Goal: Task Accomplishment & Management: Manage account settings

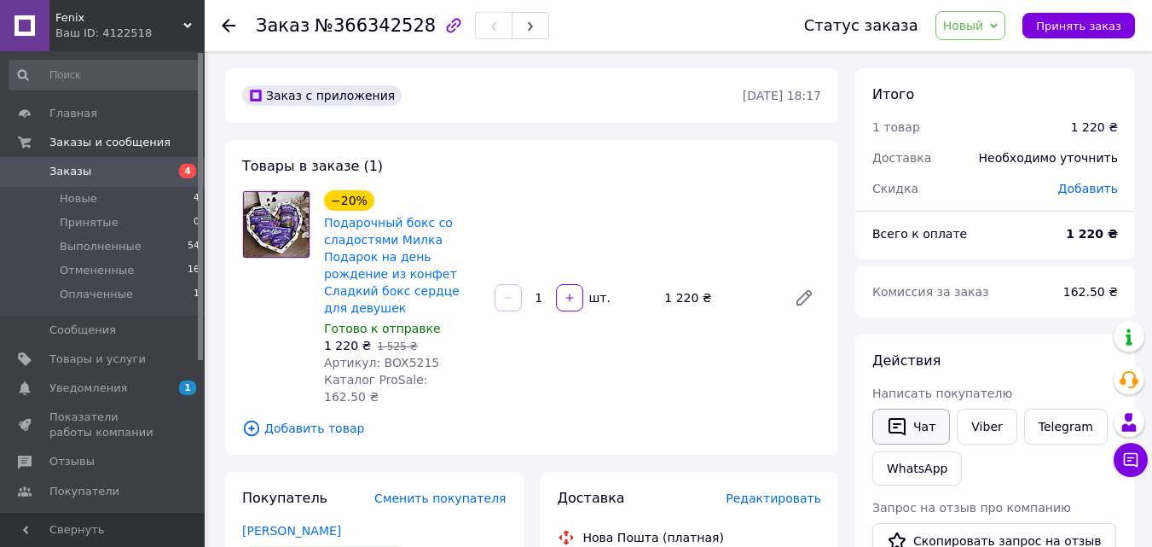
click at [926, 432] on button "Чат" at bounding box center [912, 427] width 78 height 36
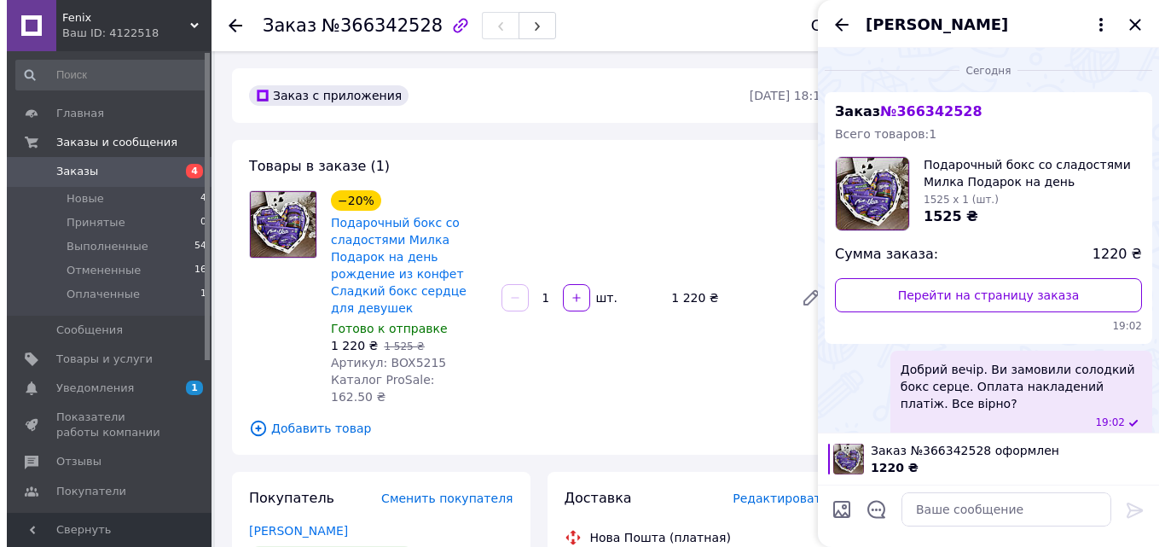
scroll to position [15, 0]
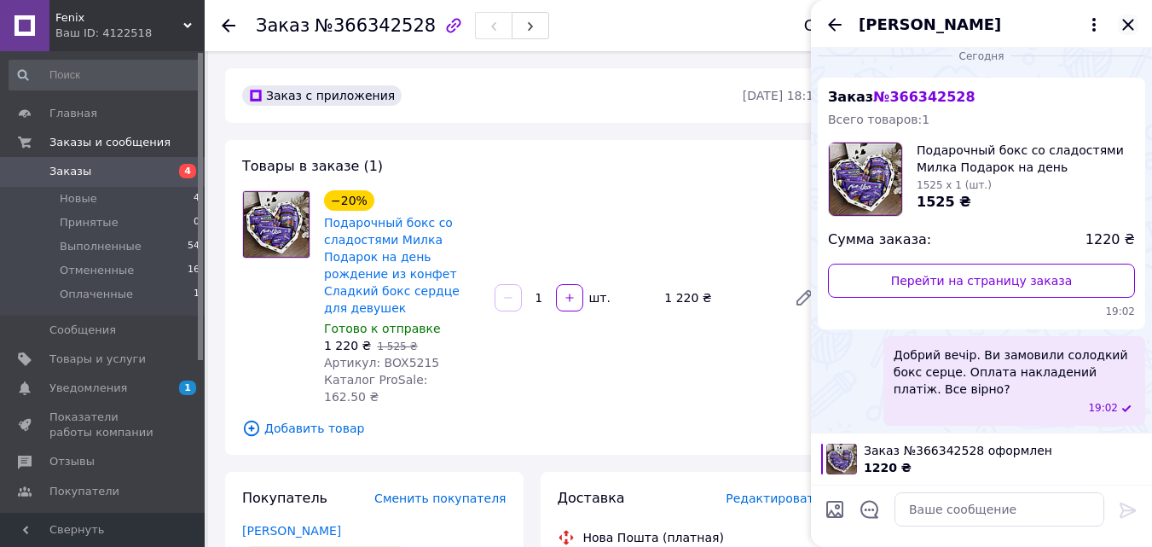
click at [1129, 24] on icon "Закрыть" at bounding box center [1128, 24] width 11 height 11
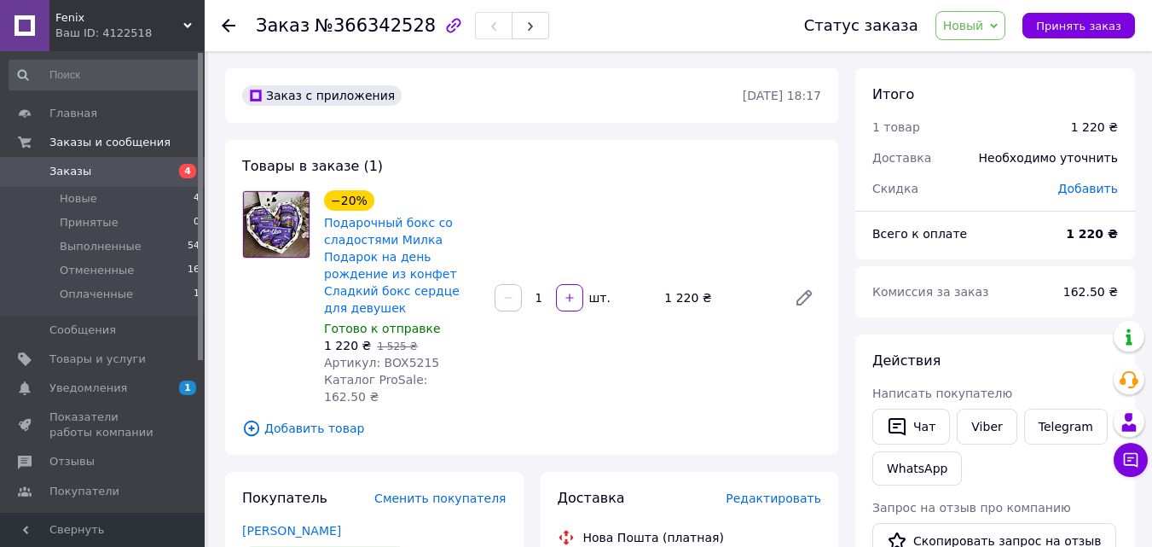
click at [118, 172] on span "Заказы" at bounding box center [103, 171] width 108 height 15
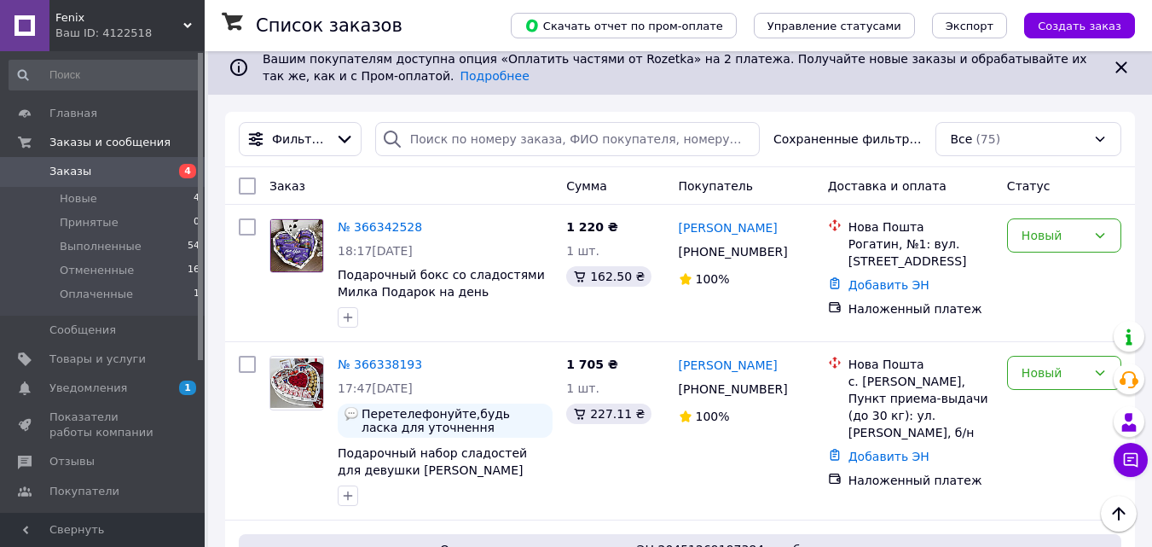
scroll to position [125, 0]
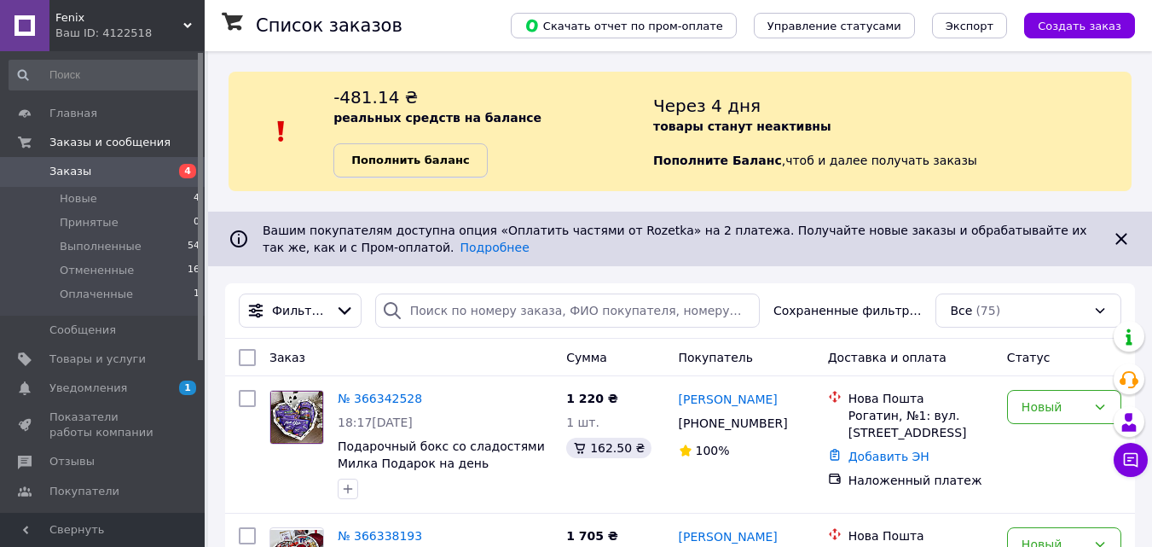
click at [466, 155] on b "Пополнить баланс" at bounding box center [410, 160] width 118 height 13
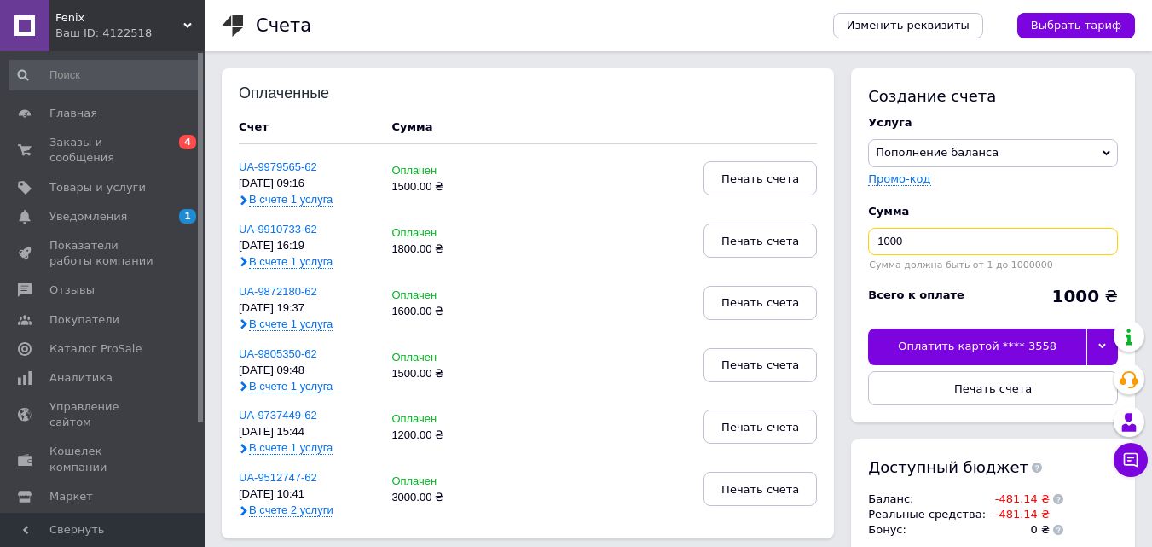
click at [931, 240] on input "1000" at bounding box center [993, 241] width 250 height 27
type input "1900"
click at [1016, 344] on div "Оплатить картой **** 3558" at bounding box center [977, 346] width 218 height 36
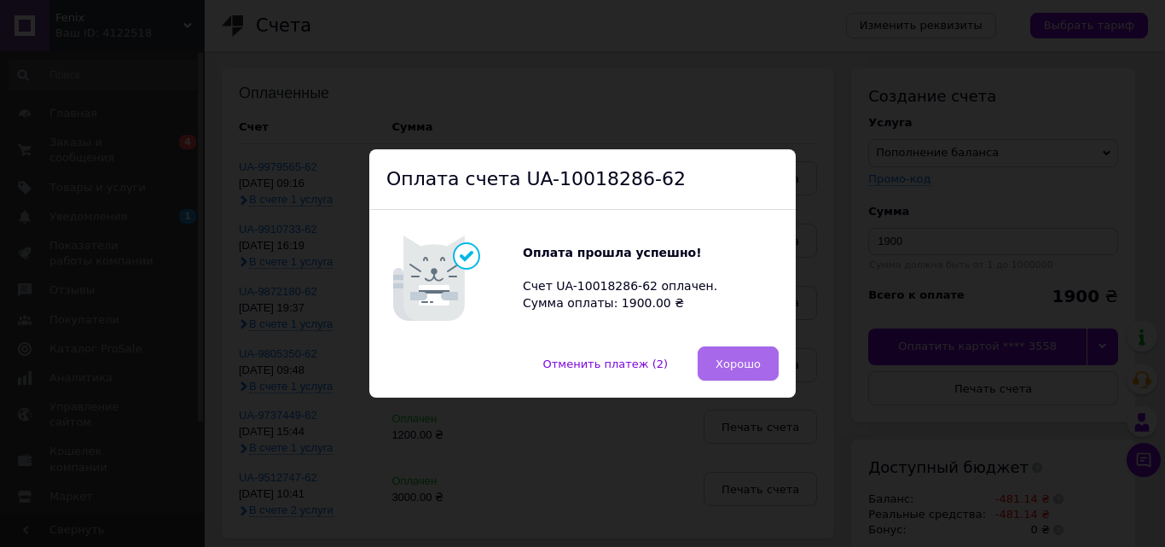
click at [724, 364] on span "Хорошо" at bounding box center [738, 363] width 45 height 13
